Goal: Transaction & Acquisition: Purchase product/service

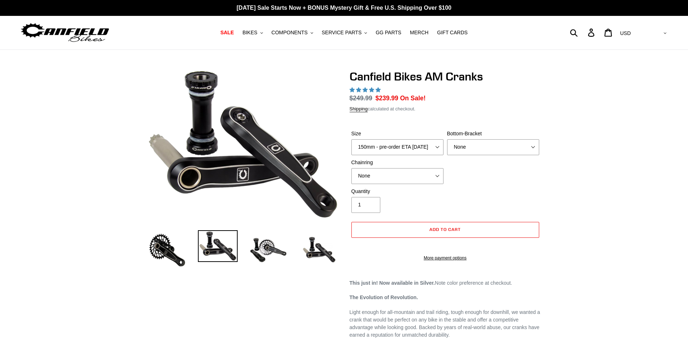
select select "highest-rating"
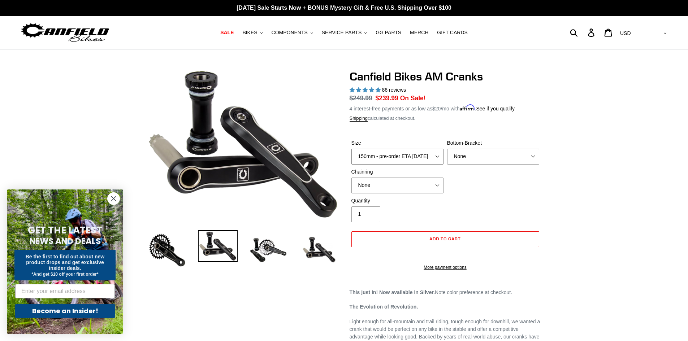
click at [428, 152] on select "150mm - pre-order ETA [DATE] 155mm - pre-order ETA [DATE] 160mm - pre-order ETA…" at bounding box center [397, 157] width 92 height 16
click at [517, 193] on div "Size 150mm - pre-order ETA [DATE] 155mm - pre-order ETA [DATE] 160mm - pre-orde…" at bounding box center [444, 168] width 191 height 58
click at [488, 150] on select "None BSA Threaded 68/73mm Press Fit PF92" at bounding box center [493, 157] width 92 height 16
click at [483, 194] on div "Size 150mm - pre-order ETA [DATE] 155mm - pre-order ETA [DATE] 160mm - pre-orde…" at bounding box center [444, 168] width 191 height 58
click at [493, 160] on select "None BSA Threaded 68/73mm Press Fit PF92" at bounding box center [493, 157] width 92 height 16
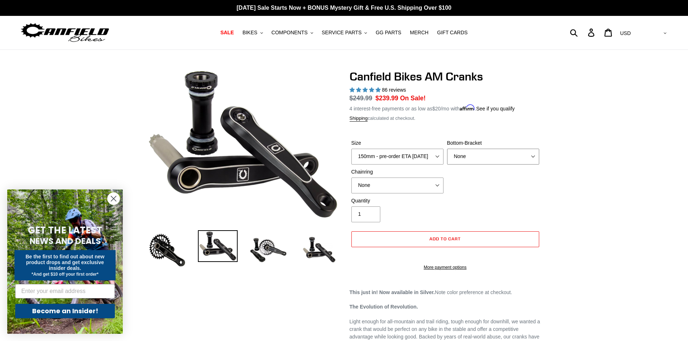
select select "BSA Threaded 68/73mm"
click at [447, 149] on select "None BSA Threaded 68/73mm Press Fit PF92" at bounding box center [493, 157] width 92 height 16
click at [404, 156] on select "150mm - pre-order ETA [DATE] 155mm - pre-order ETA [DATE] 160mm - pre-order ETA…" at bounding box center [397, 157] width 92 height 16
select select "160mm - pre-order ETA [DATE]"
click at [351, 149] on select "150mm - pre-order ETA [DATE] 155mm - pre-order ETA [DATE] 160mm - pre-order ETA…" at bounding box center [397, 157] width 92 height 16
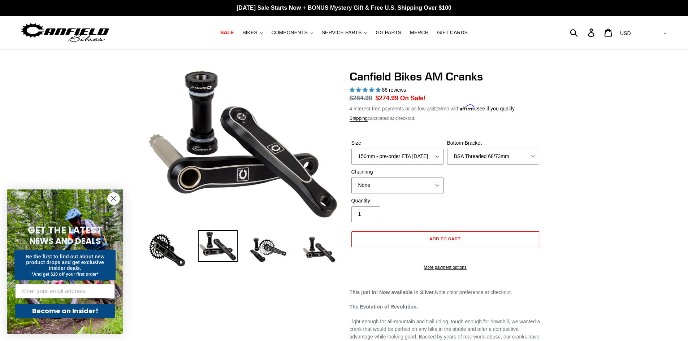
click at [423, 183] on select "None 30t Round (Boost 148) 30t Oval (Boost 148) 32t Round (Boost 148) 32t Oval …" at bounding box center [397, 186] width 92 height 16
select select "32t Round (Boost 148)"
click at [351, 178] on select "None 30t Round (Boost 148) 30t Oval (Boost 148) 32t Round (Boost 148) 32t Oval …" at bounding box center [397, 186] width 92 height 16
